Goal: Navigation & Orientation: Find specific page/section

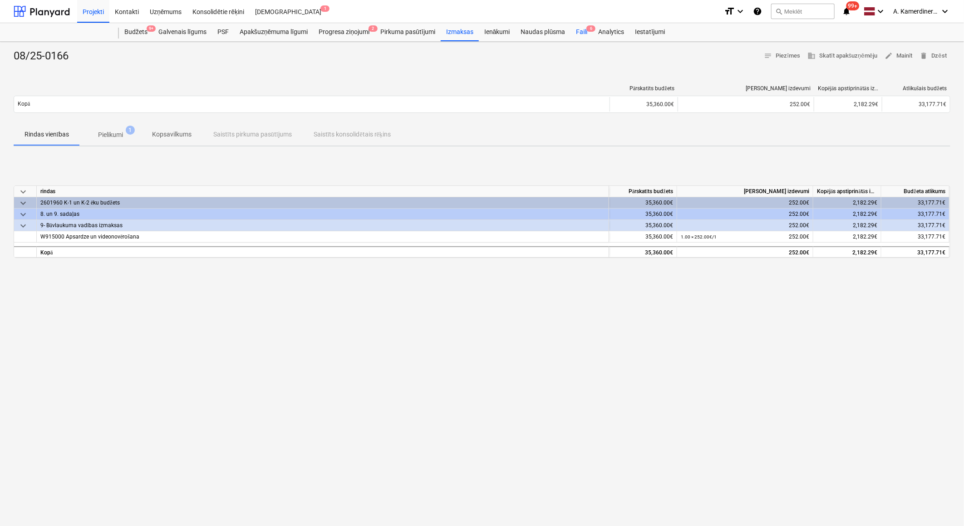
click at [578, 35] on div "Faili 6" at bounding box center [582, 32] width 22 height 18
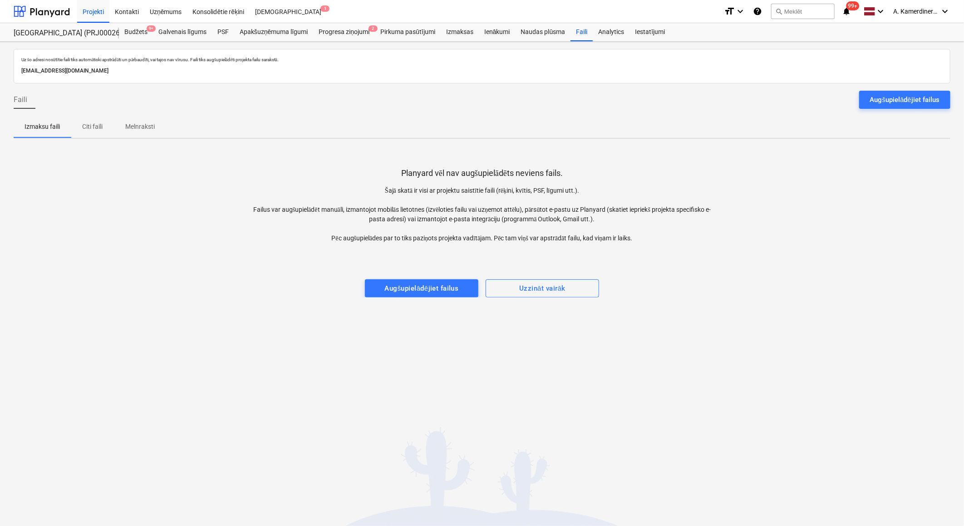
click at [152, 127] on p "Melnraksti" at bounding box center [140, 127] width 30 height 10
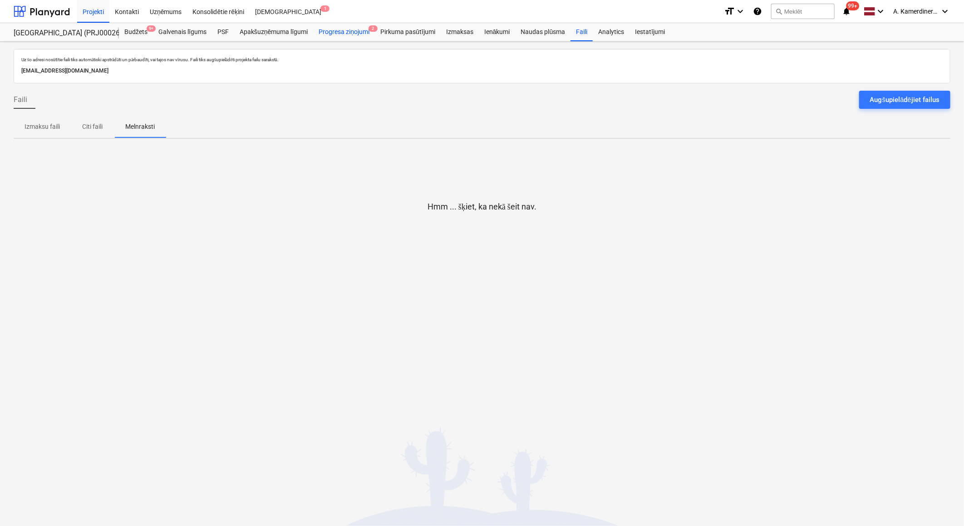
click at [351, 37] on div "Progresa ziņojumi 2" at bounding box center [344, 32] width 62 height 18
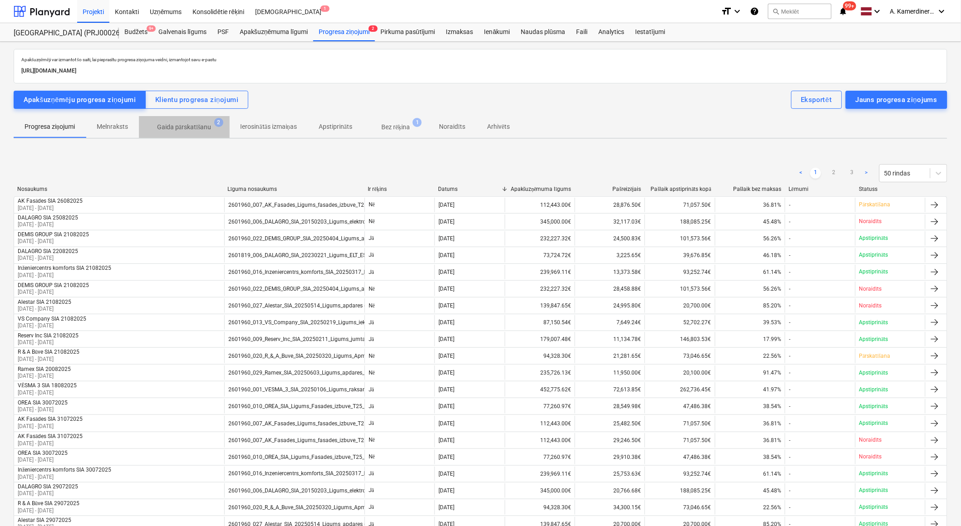
click at [197, 129] on p "Gaida pārskatīšanu" at bounding box center [184, 128] width 54 height 10
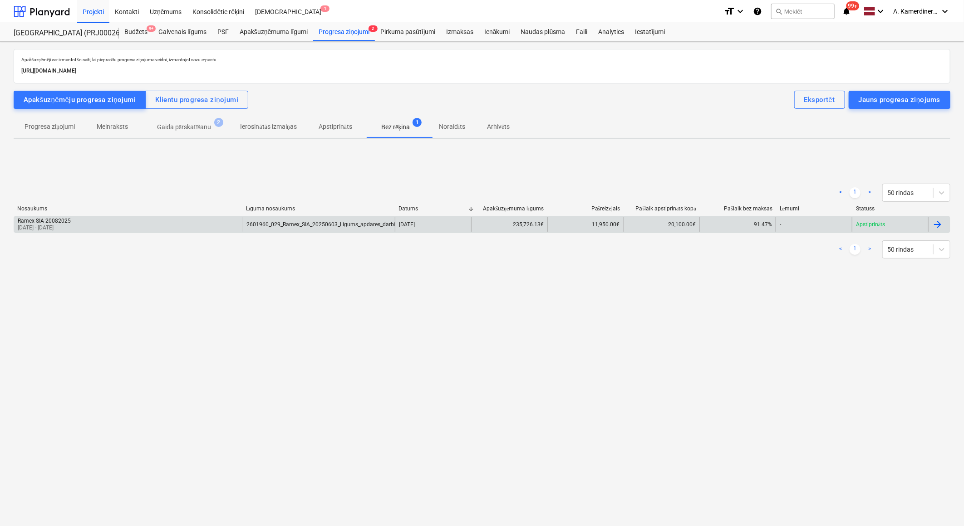
click at [356, 219] on div "2601960_029_Ramex_SIA_20250603_Ligums_apdares_darbi_2025-2_T25_2k-2vers.pdf" at bounding box center [319, 224] width 152 height 15
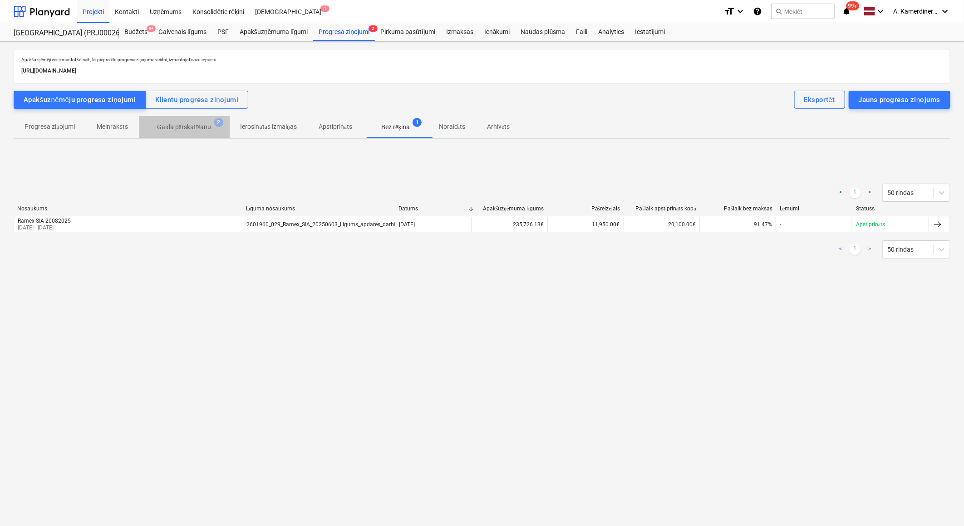
click at [211, 125] on p "Gaida pārskatīšanu" at bounding box center [184, 128] width 54 height 10
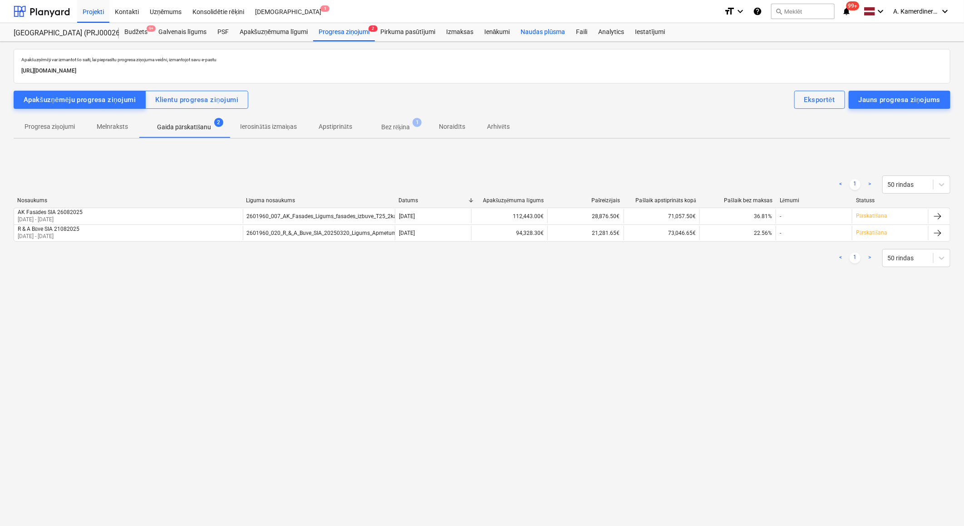
click at [533, 33] on div "Naudas plūsma" at bounding box center [543, 32] width 55 height 18
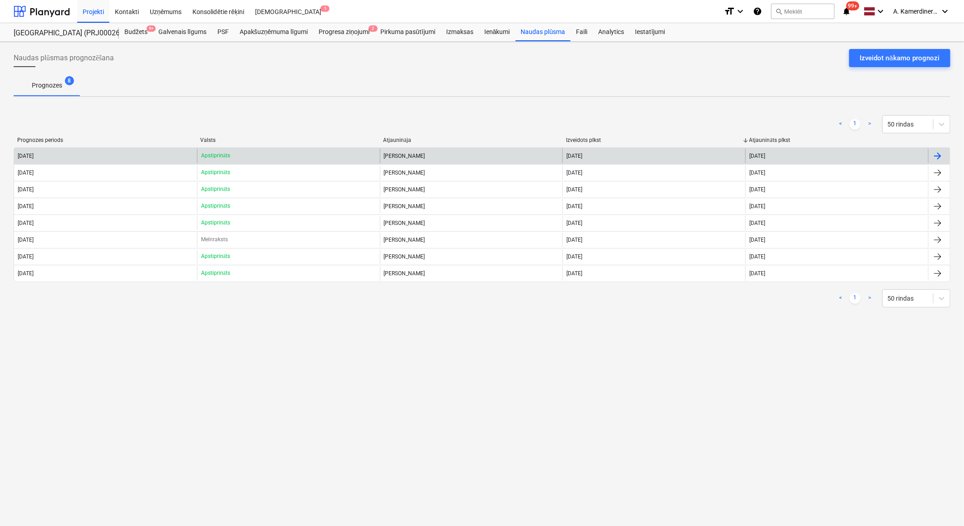
click at [215, 153] on p "Apstiprināts" at bounding box center [215, 156] width 29 height 8
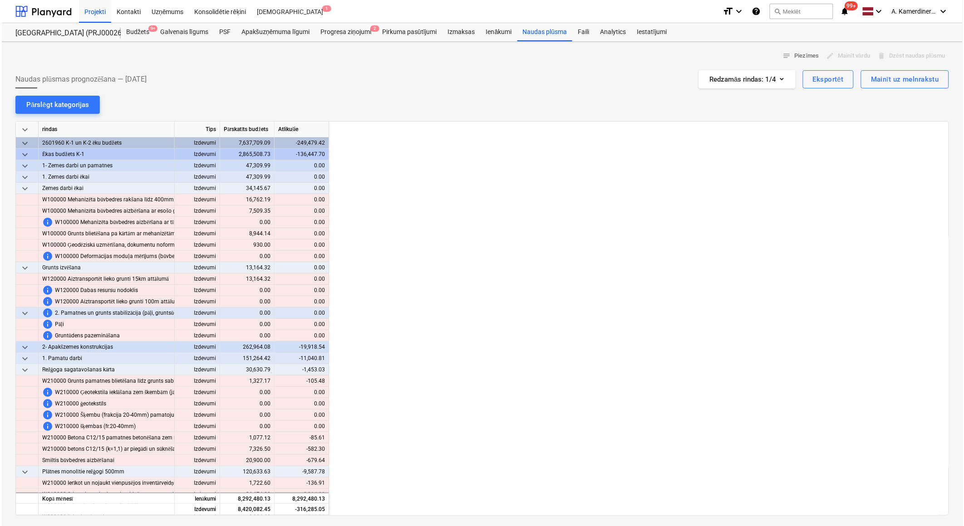
scroll to position [0, 726]
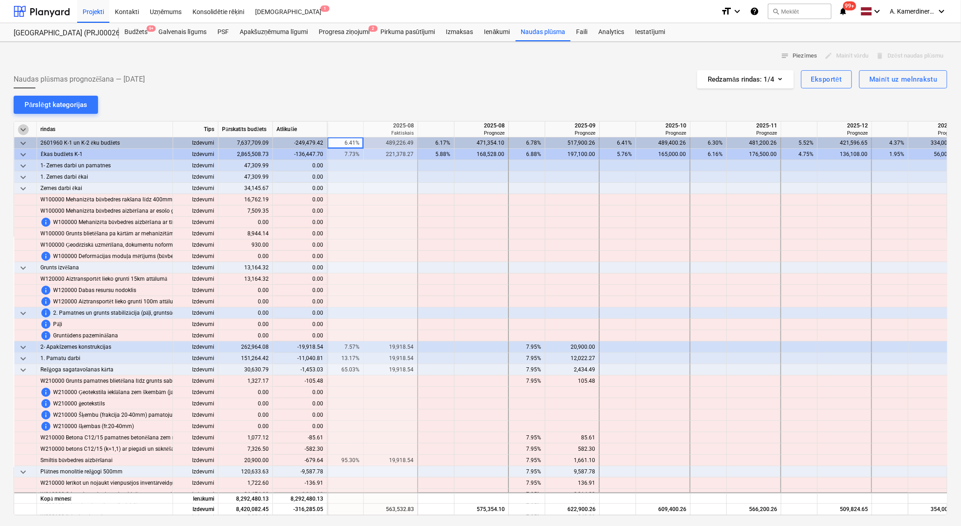
click at [26, 126] on span "keyboard_arrow_down" at bounding box center [23, 129] width 11 height 11
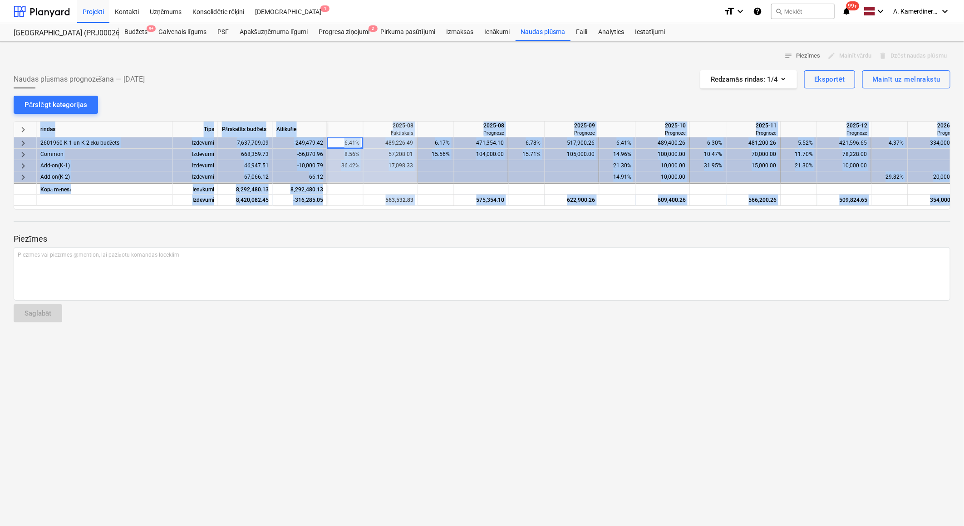
drag, startPoint x: 483, startPoint y: 209, endPoint x: 453, endPoint y: 210, distance: 30.9
click at [453, 210] on div "notes Piezīmes edit Mainīt vārdu delete Dzēst naudas plūsmu Naudas plūsmas prog…" at bounding box center [482, 284] width 964 height 485
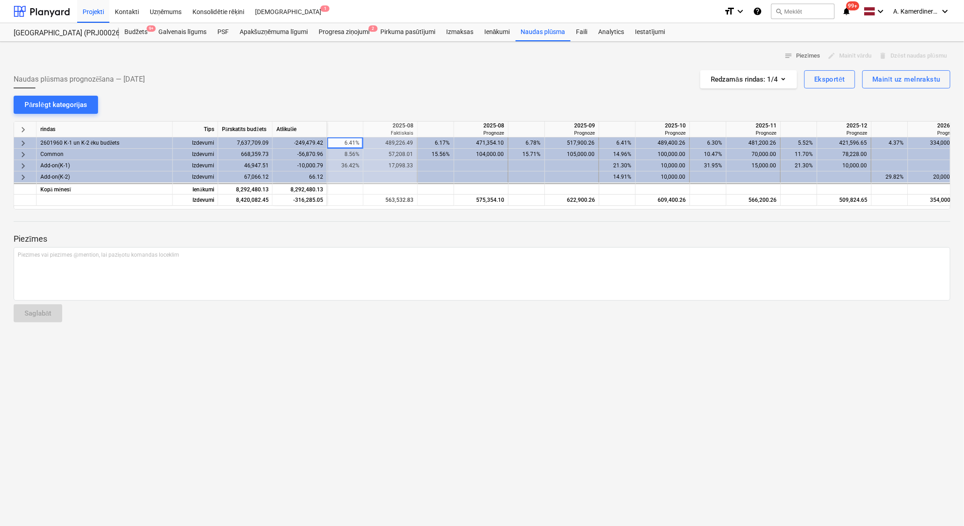
drag, startPoint x: 453, startPoint y: 210, endPoint x: 472, endPoint y: 242, distance: 37.7
click at [472, 242] on p "Piezīmes" at bounding box center [482, 239] width 937 height 11
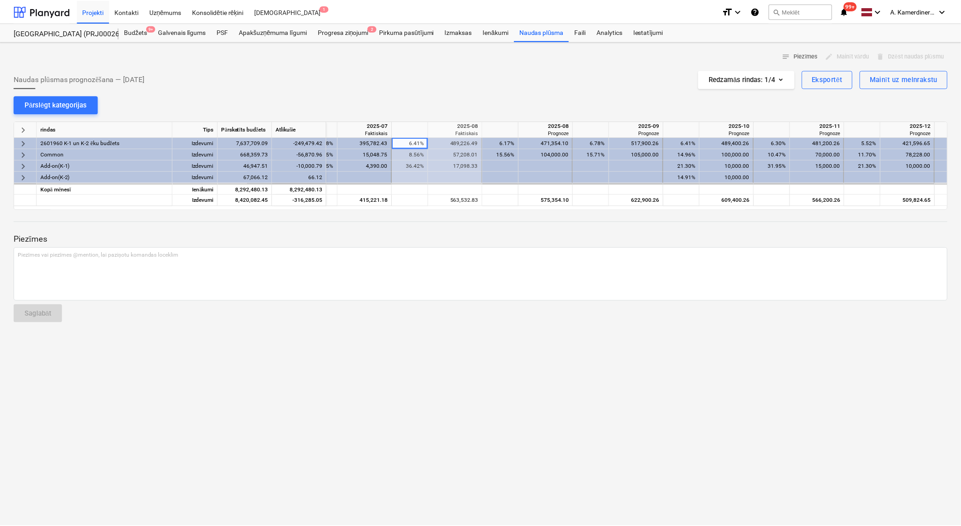
scroll to position [0, 655]
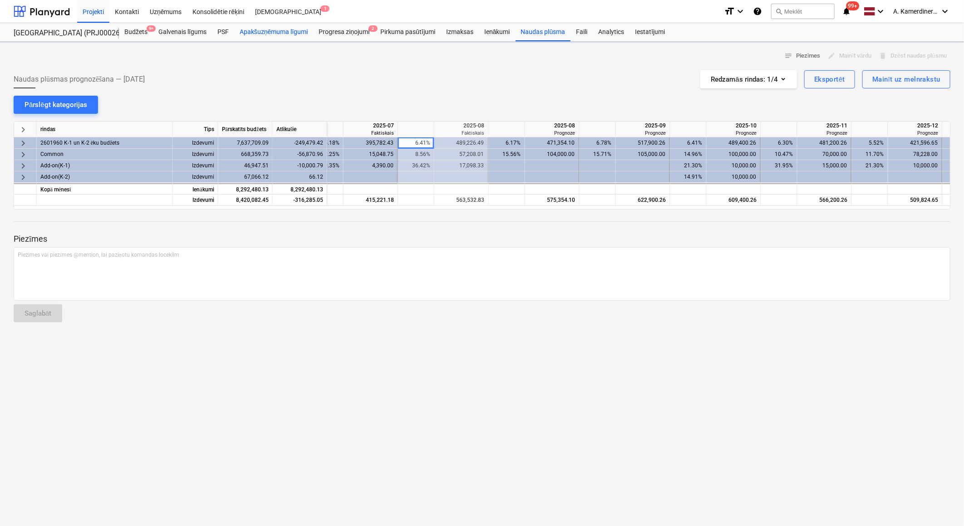
click at [279, 29] on div "Apakšuzņēmuma līgumi" at bounding box center [273, 32] width 79 height 18
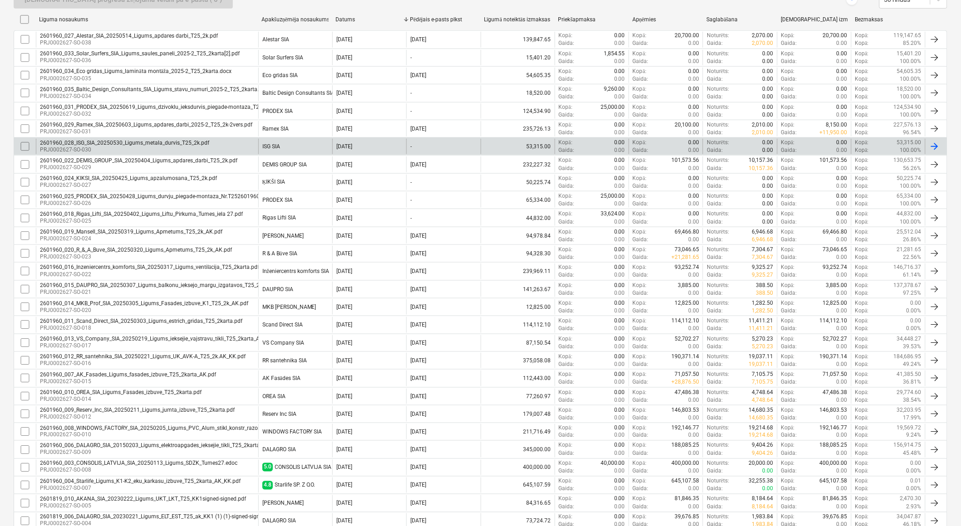
scroll to position [274, 0]
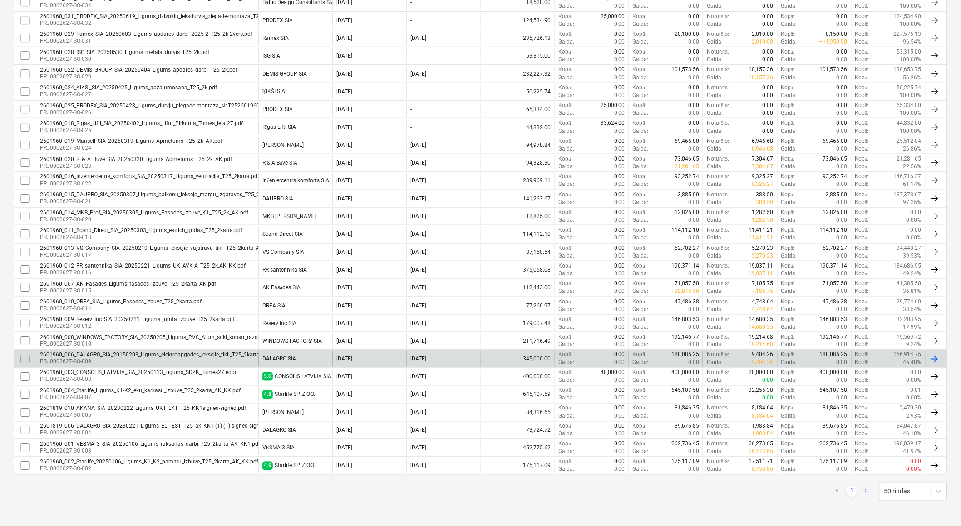
click at [295, 363] on div "DALAGRO SIA" at bounding box center [295, 358] width 74 height 15
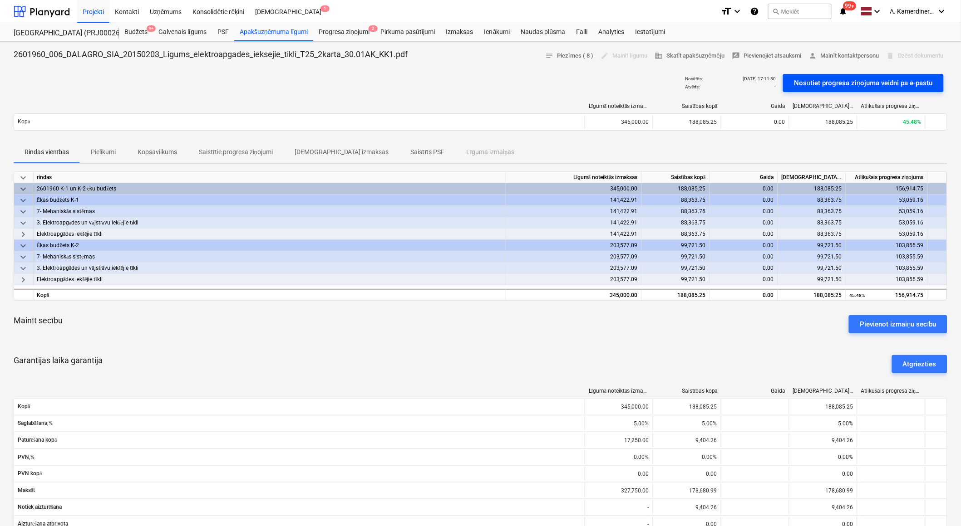
click at [824, 84] on div "Nosūtiet progresa ziņojuma veidni pa e-pastu" at bounding box center [863, 83] width 139 height 12
